Goal: Task Accomplishment & Management: Manage account settings

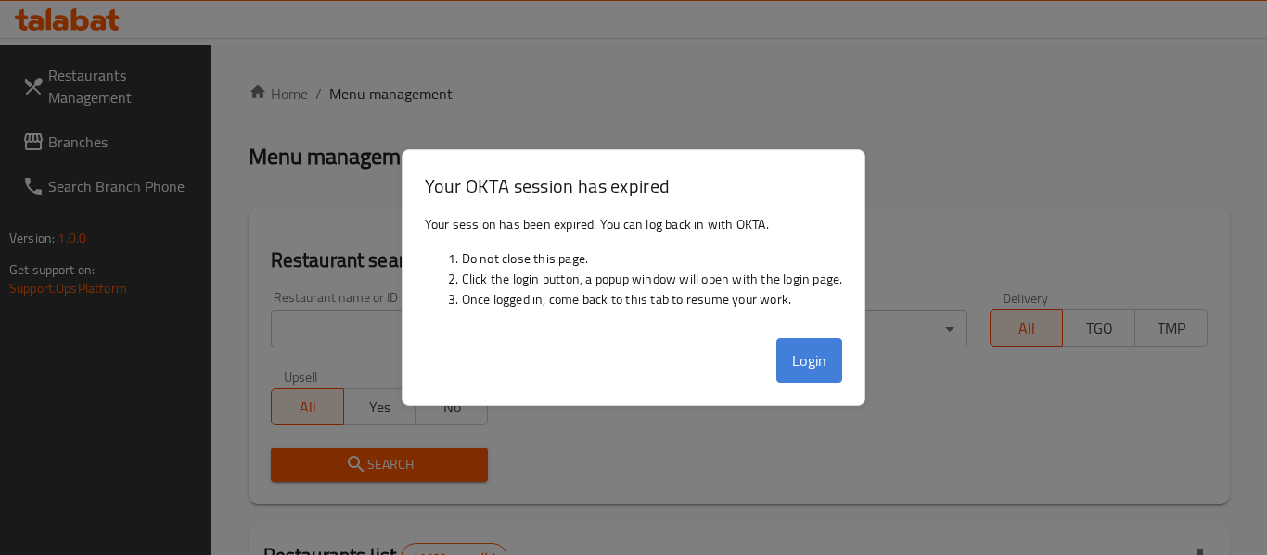
click at [797, 360] on button "Login" at bounding box center [809, 360] width 67 height 45
drag, startPoint x: 832, startPoint y: 364, endPoint x: 810, endPoint y: 359, distance: 22.0
click at [820, 361] on button "Login" at bounding box center [809, 360] width 67 height 45
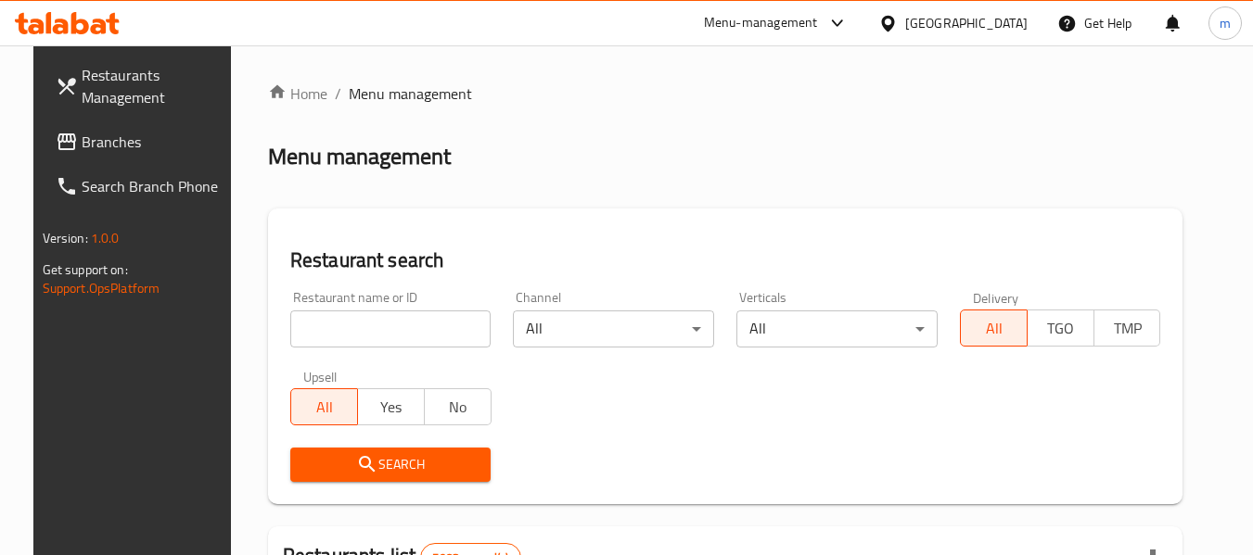
click at [82, 132] on span "Branches" at bounding box center [155, 142] width 147 height 22
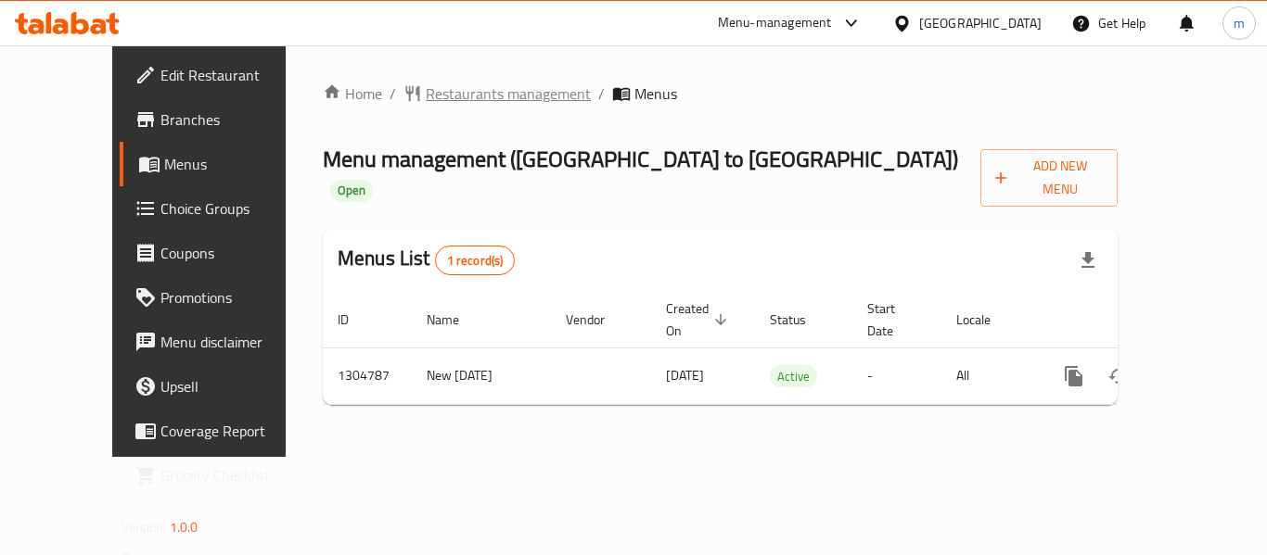
click at [426, 99] on span "Restaurants management" at bounding box center [508, 94] width 165 height 22
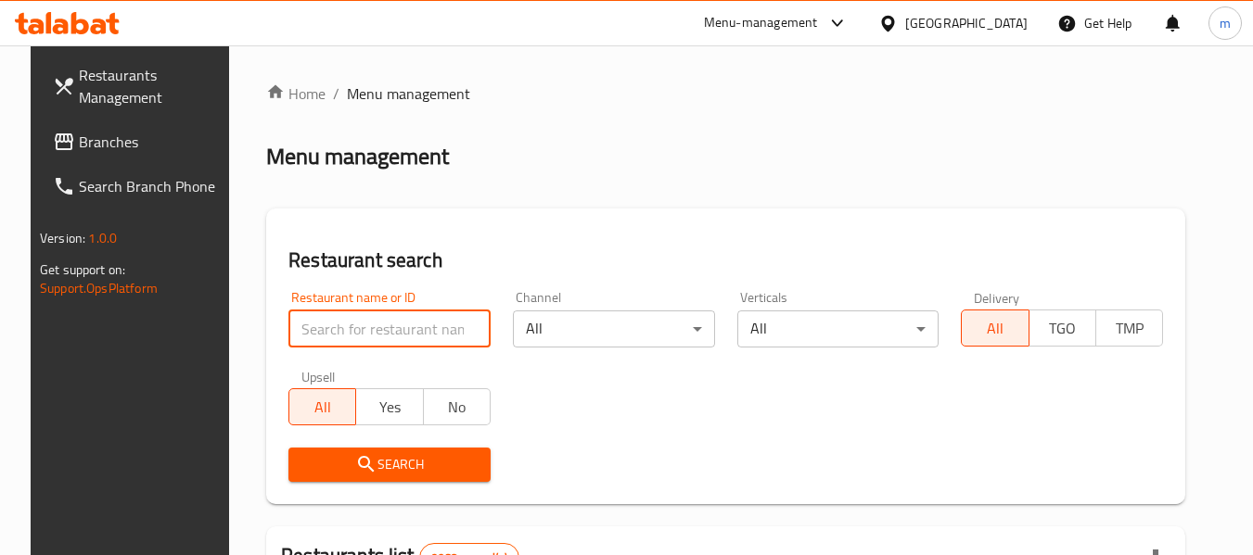
click at [376, 342] on input "search" at bounding box center [389, 329] width 202 height 37
paste input "703418"
type input "703418"
click button "Search" at bounding box center [389, 465] width 202 height 34
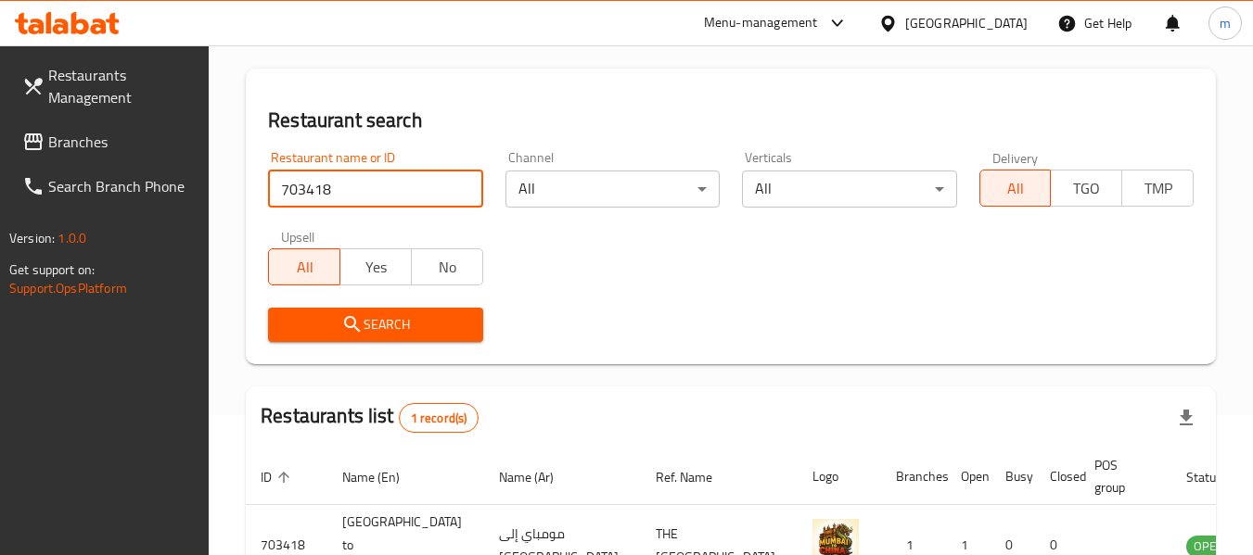
scroll to position [272, 0]
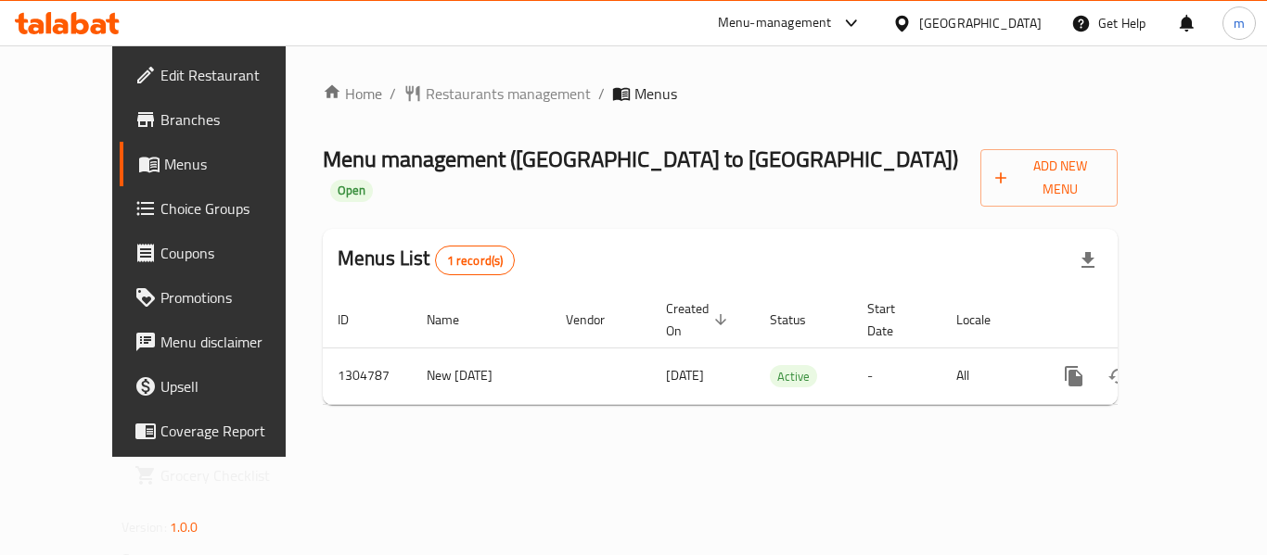
click at [160, 209] on span "Choice Groups" at bounding box center [234, 209] width 148 height 22
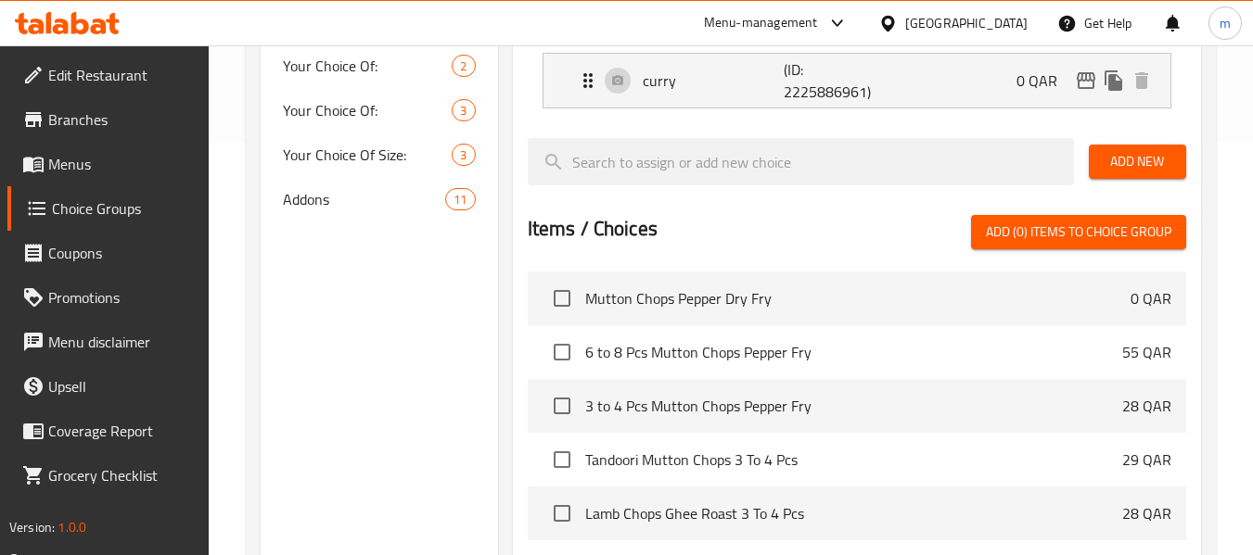
scroll to position [381, 0]
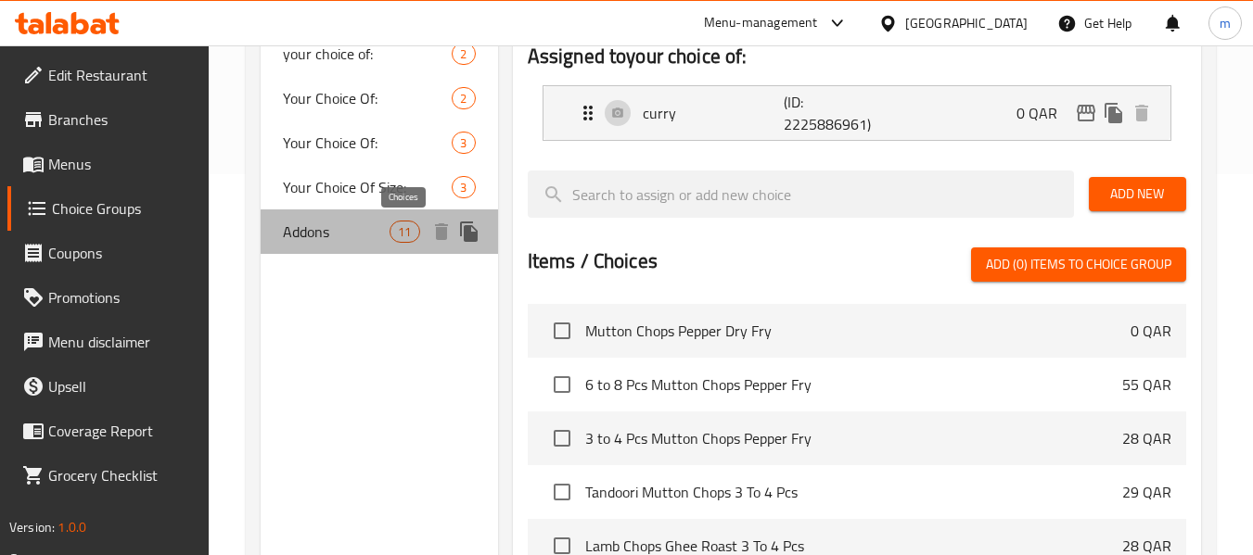
click at [395, 232] on span "11" at bounding box center [404, 232] width 28 height 18
type input "Addons"
type input "الإضافات"
type input "11"
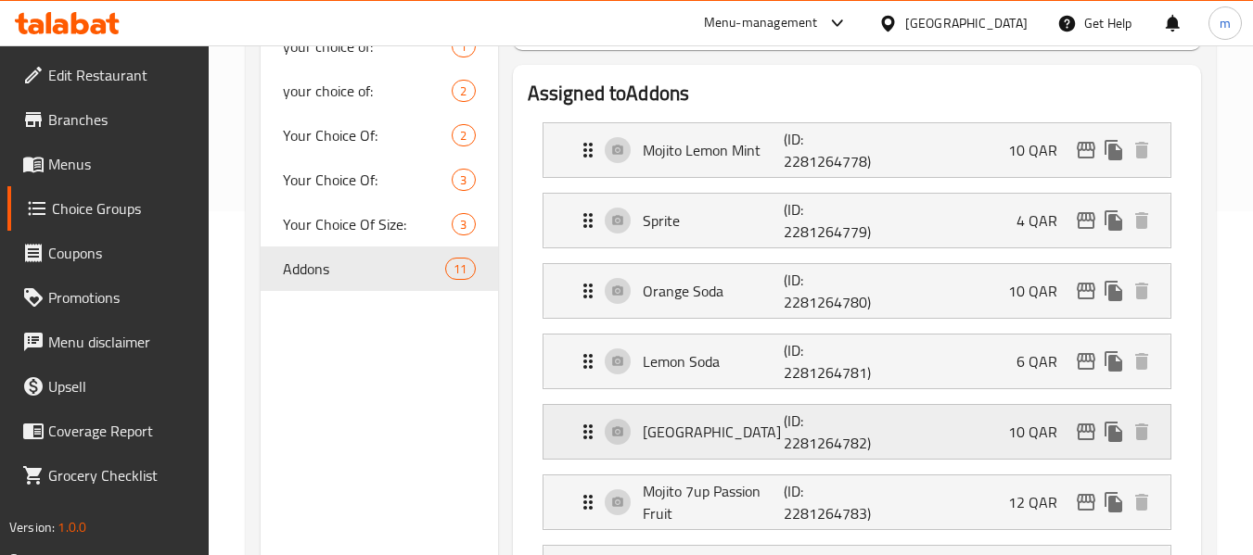
scroll to position [0, 0]
